Goal: Transaction & Acquisition: Download file/media

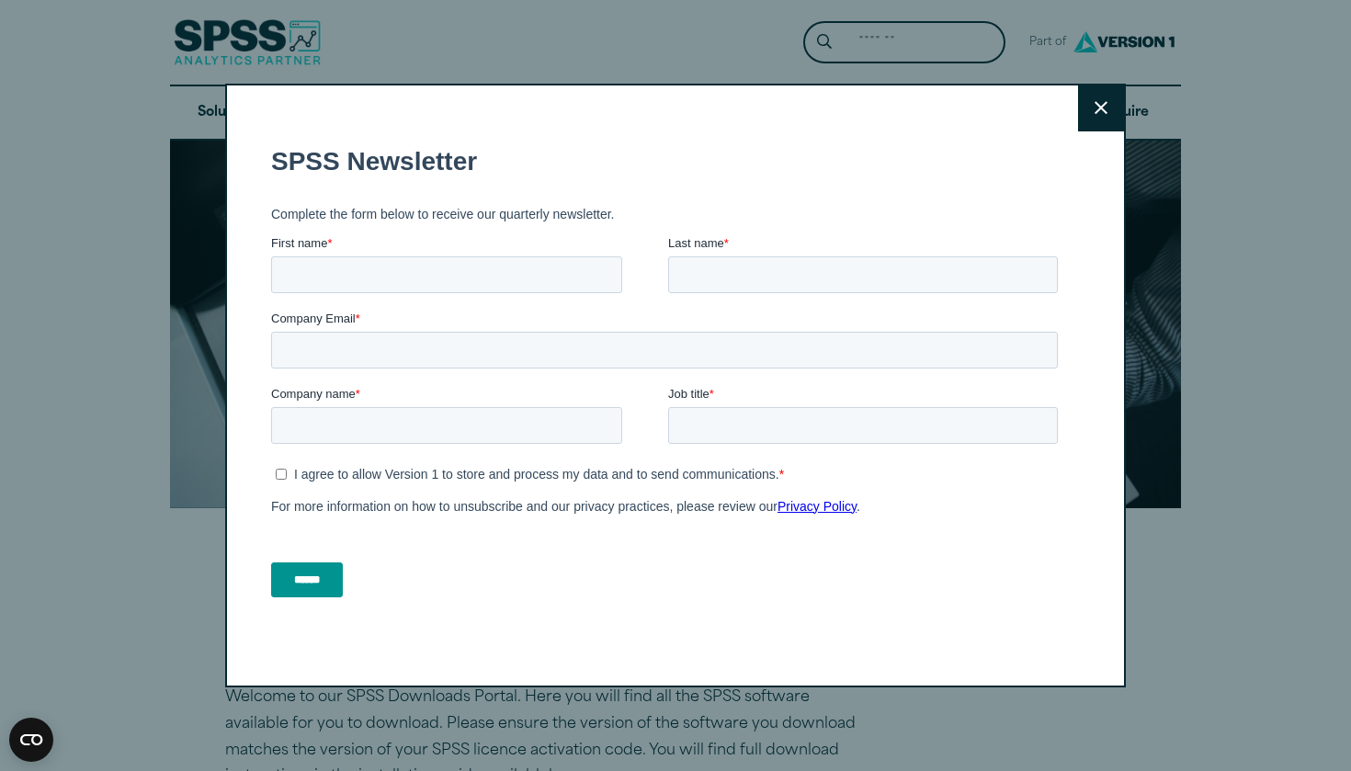
click at [1099, 101] on icon at bounding box center [1100, 108] width 13 height 14
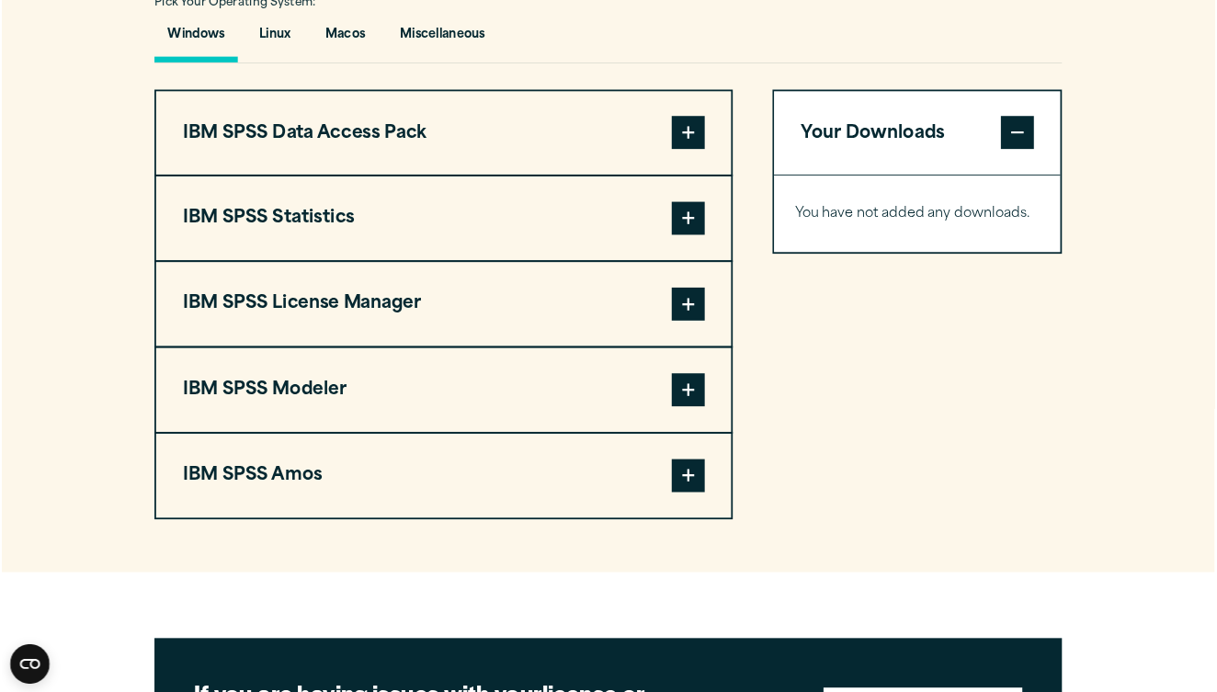
scroll to position [1370, 0]
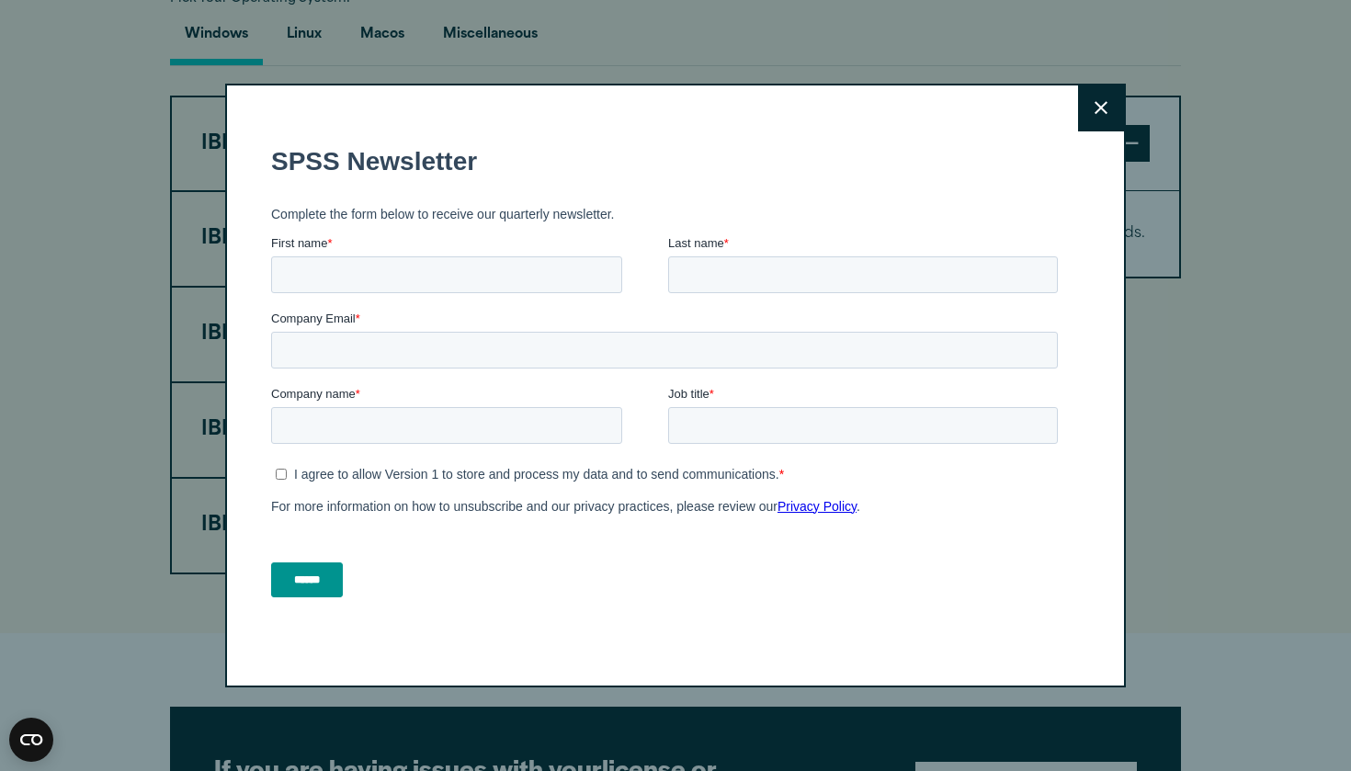
click at [1092, 88] on button "Close" at bounding box center [1101, 108] width 46 height 46
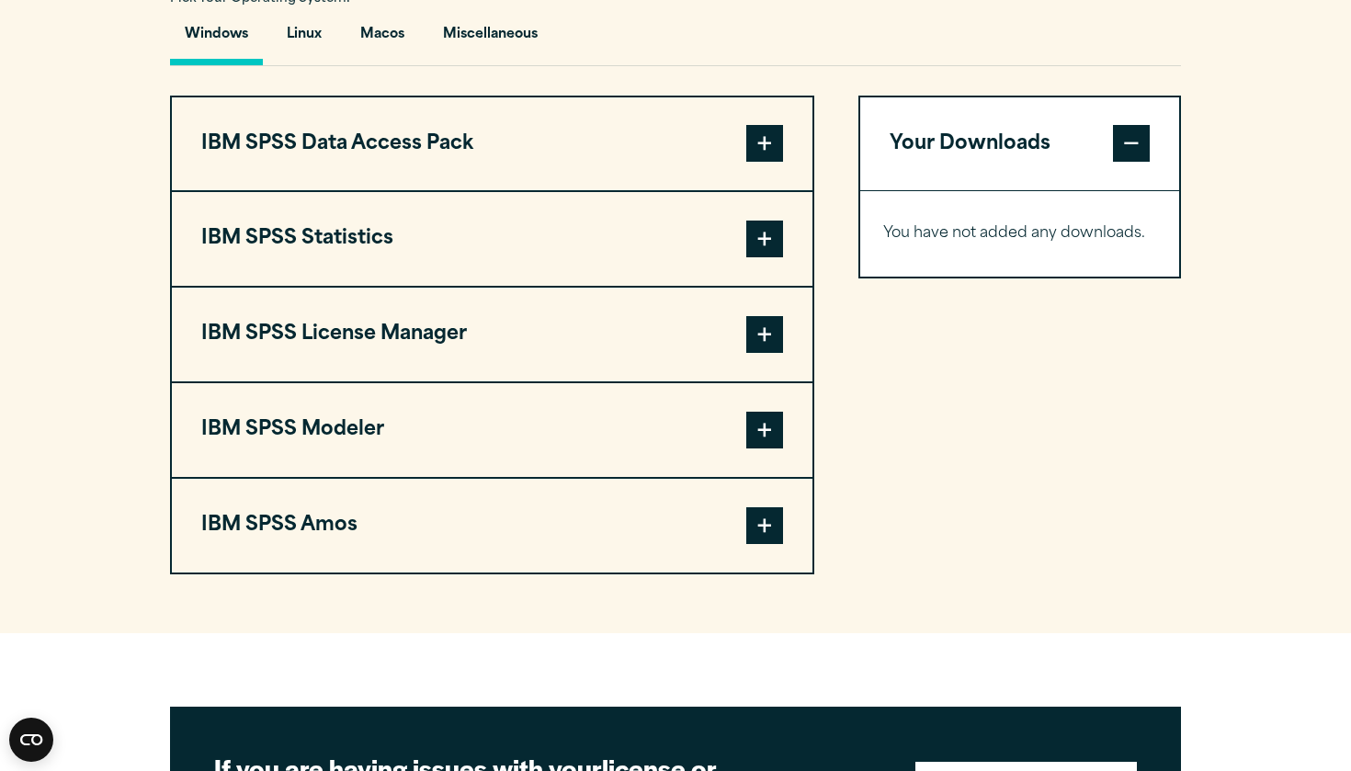
click at [766, 257] on span at bounding box center [764, 239] width 37 height 37
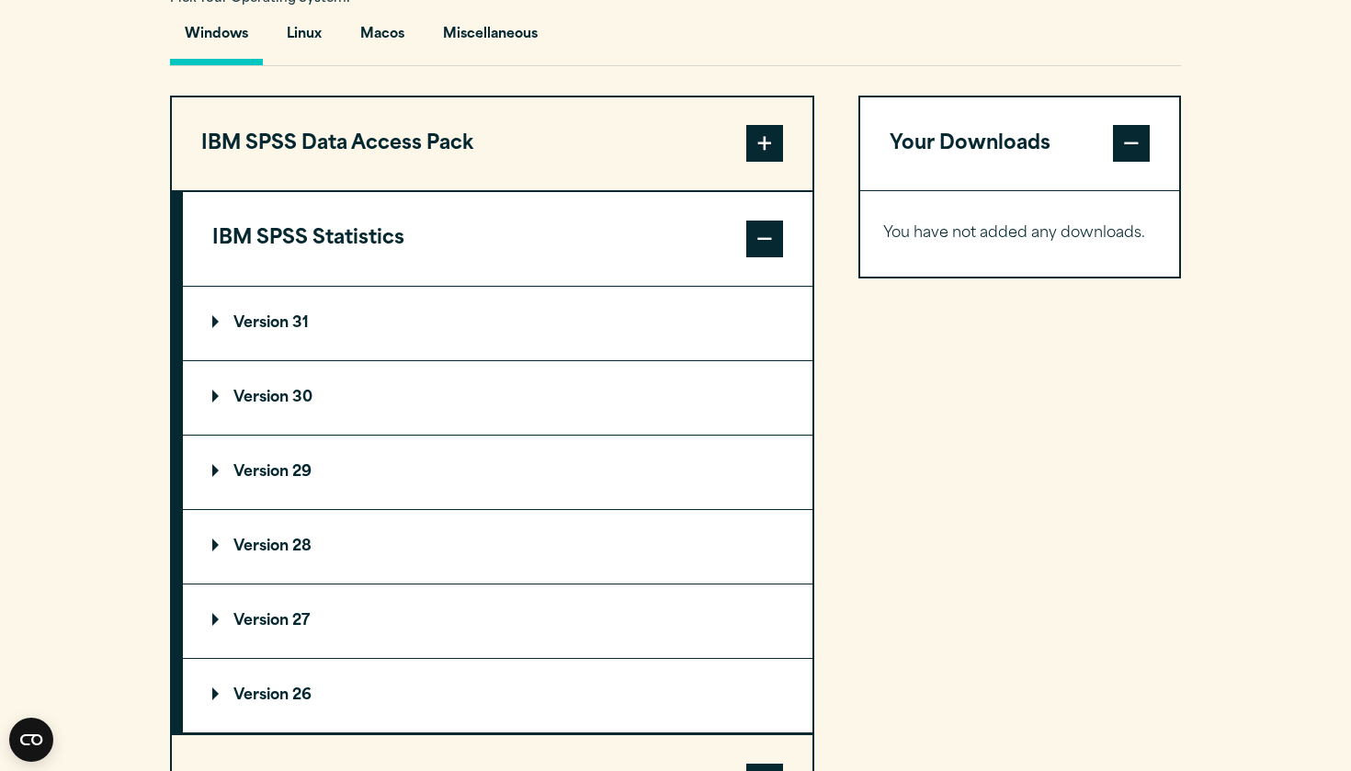
click at [304, 405] on p "Version 30" at bounding box center [262, 398] width 100 height 15
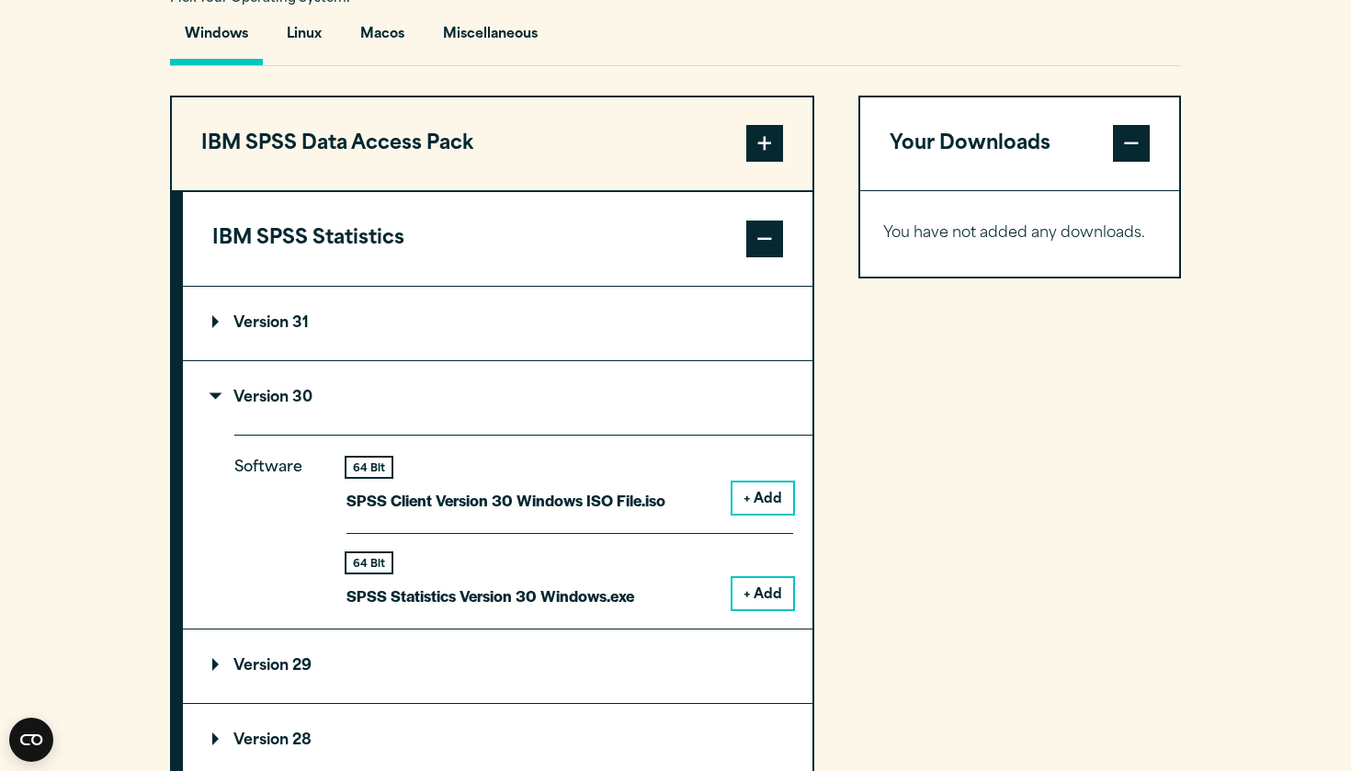
click at [766, 609] on button "+ Add" at bounding box center [762, 593] width 61 height 31
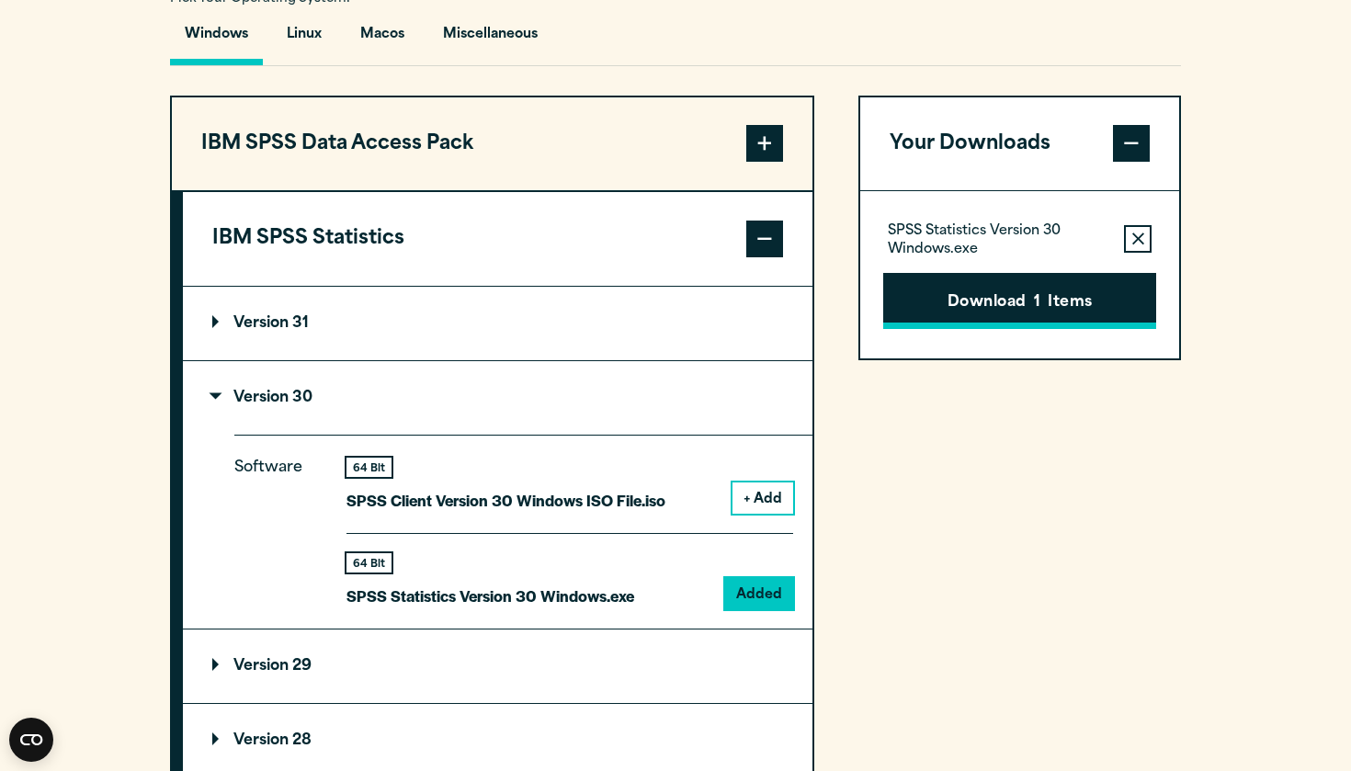
click at [980, 330] on button "Download 1 Items" at bounding box center [1019, 301] width 273 height 57
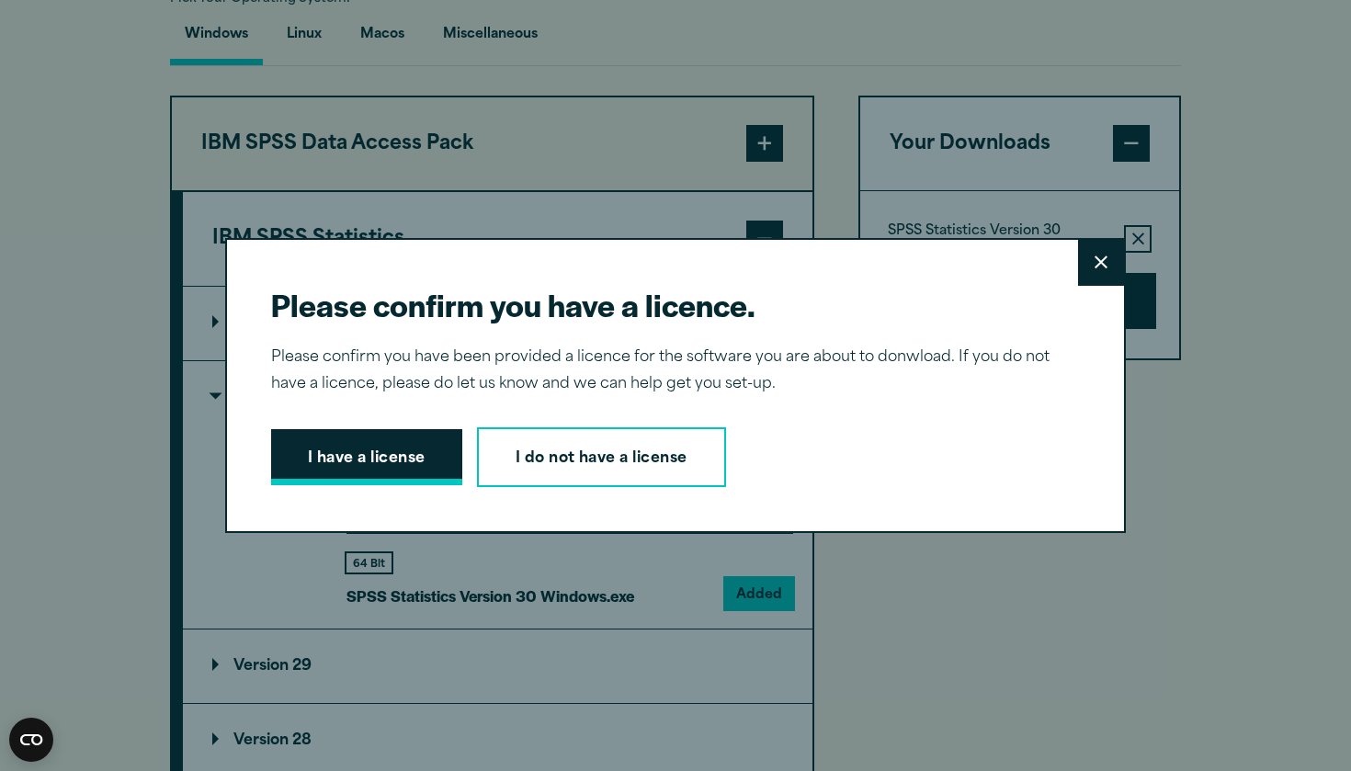
click at [443, 464] on button "I have a license" at bounding box center [366, 457] width 191 height 57
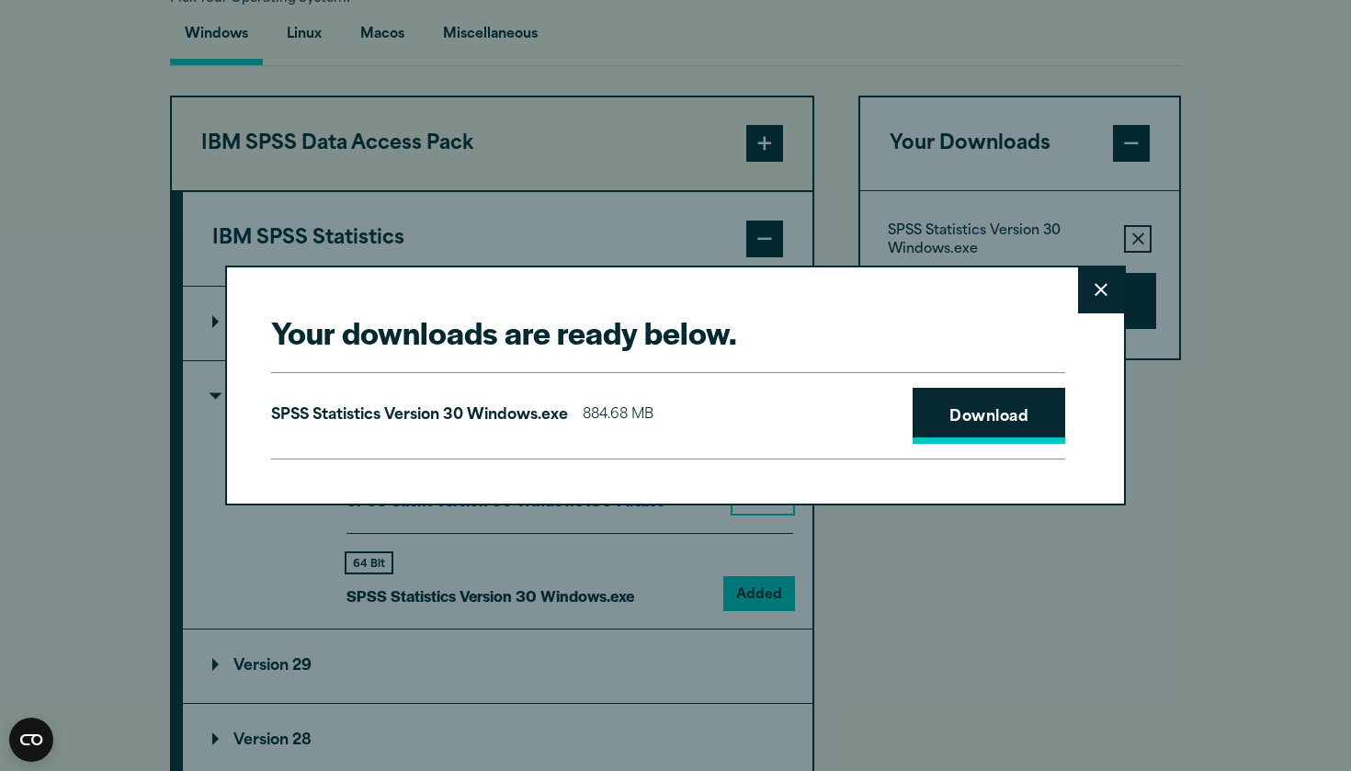
click at [935, 400] on link "Download" at bounding box center [988, 416] width 153 height 57
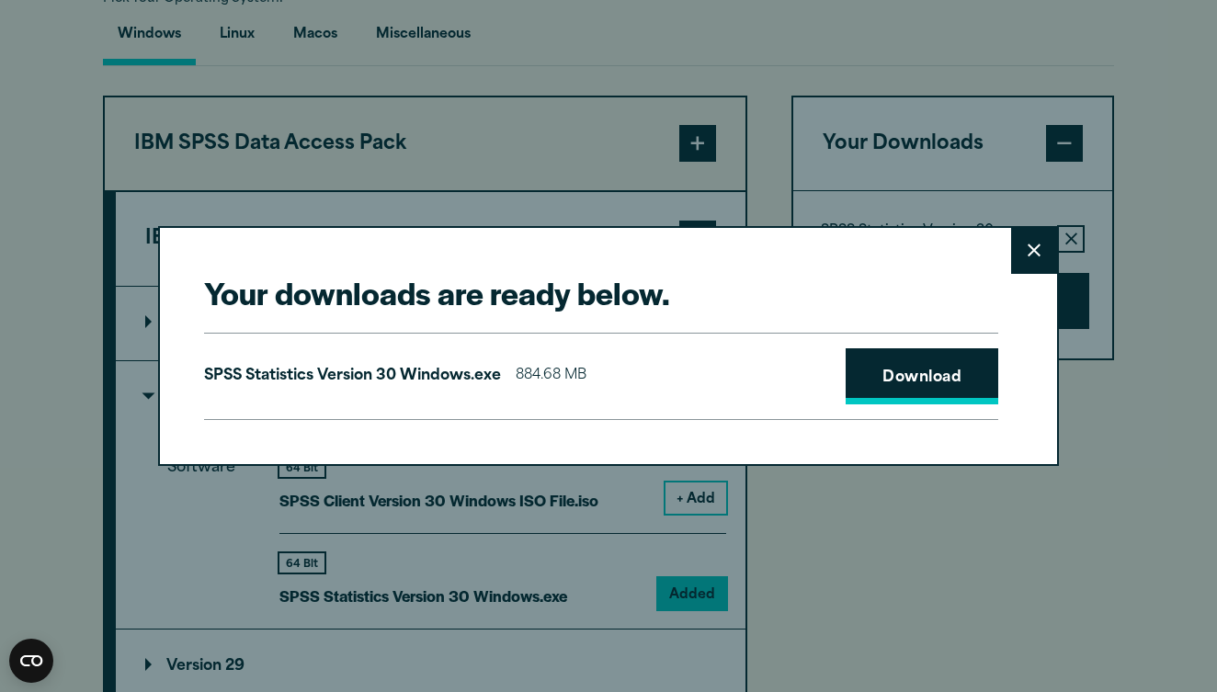
click at [877, 382] on link "Download" at bounding box center [921, 376] width 153 height 57
click at [1038, 248] on icon at bounding box center [1033, 250] width 13 height 14
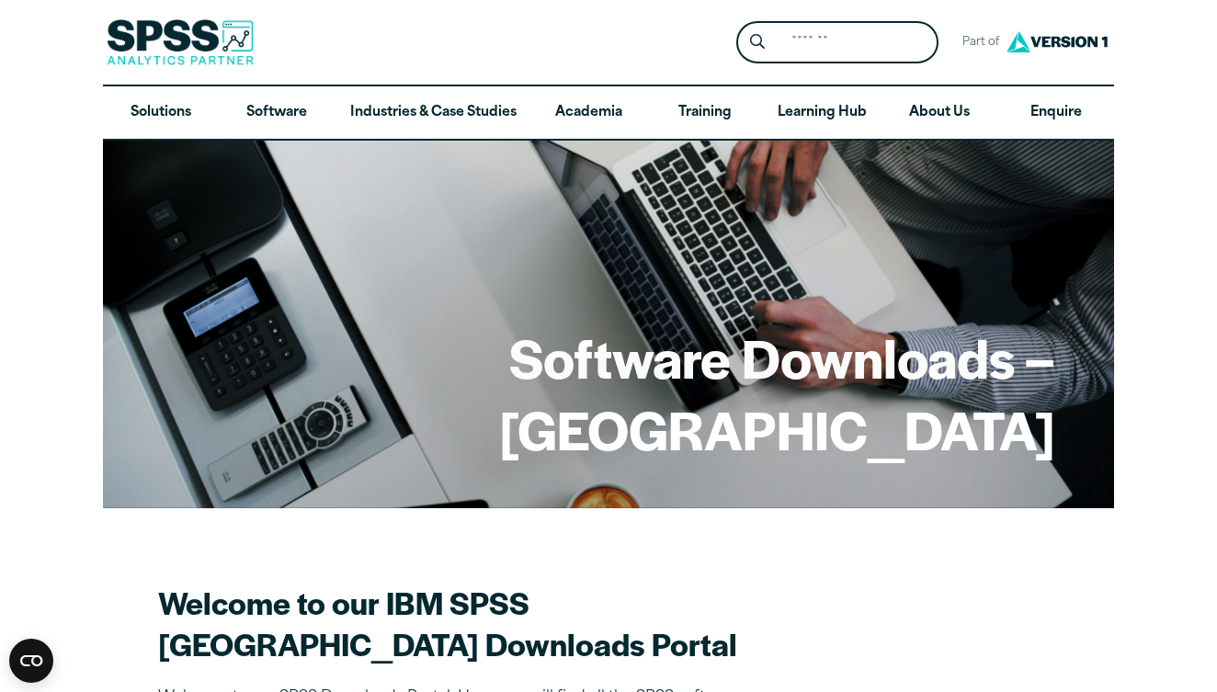
scroll to position [0, 0]
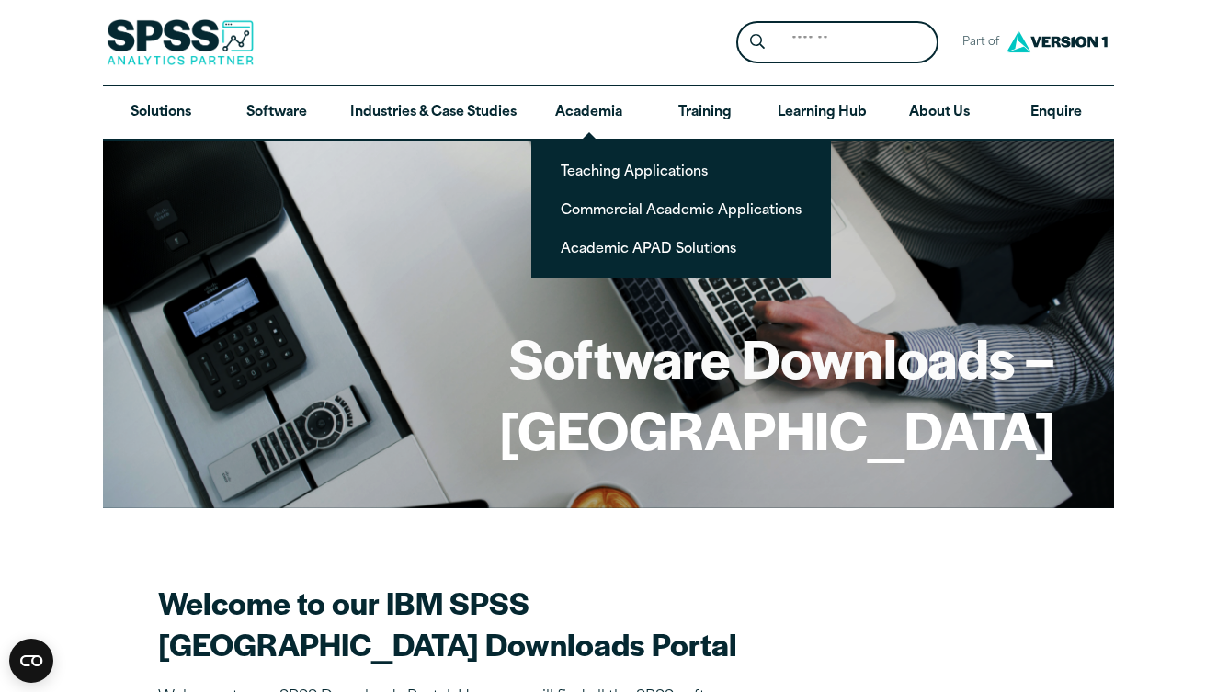
click at [502, 8] on div "Search for: Submit Site Search Part of Open Site Search Open Site Menu Close" at bounding box center [608, 42] width 1011 height 85
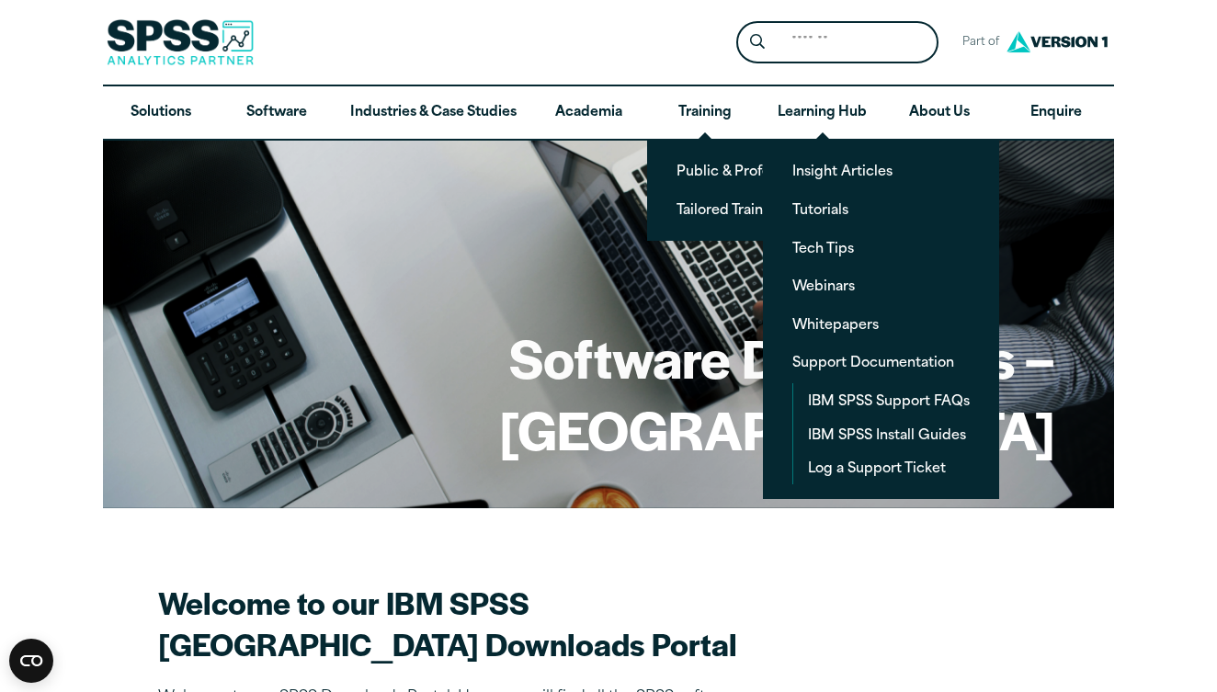
click at [619, 39] on div "Search for: Submit Site Search Part of Open Site Search Open Site Menu Close" at bounding box center [608, 42] width 1011 height 85
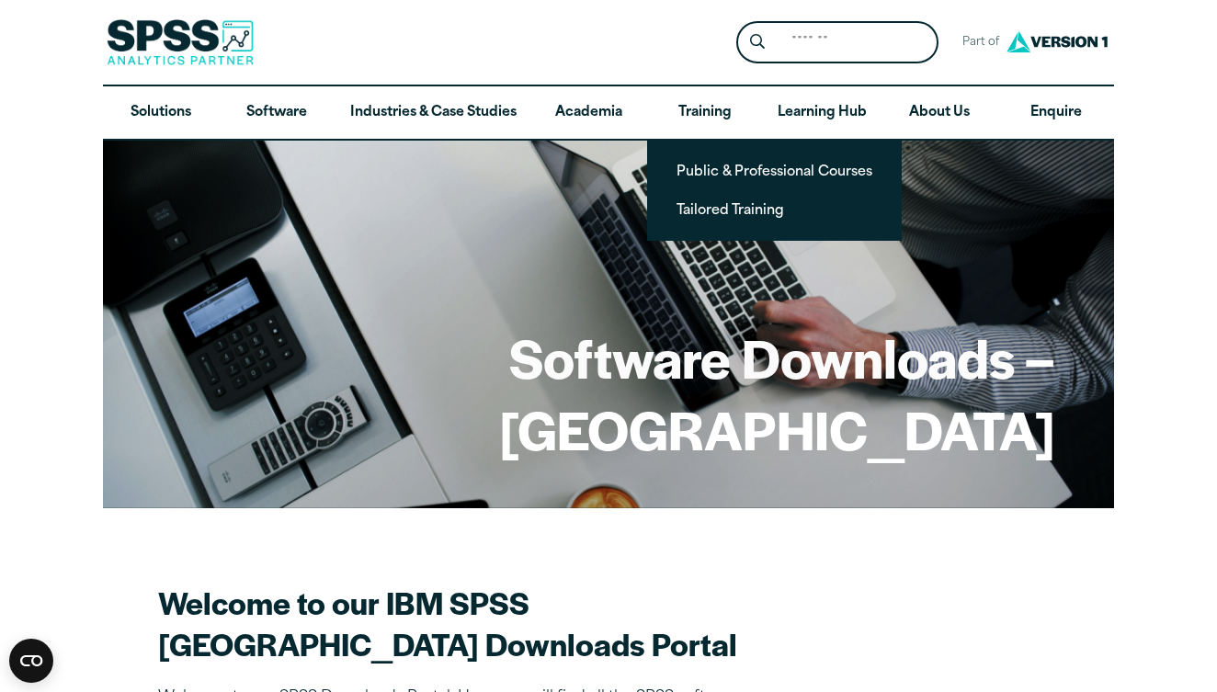
click at [600, 66] on div "Search for: Submit Site Search Part of Open Site Search Open Site Menu Close" at bounding box center [608, 42] width 1011 height 85
